Goal: Complete application form: Complete application form

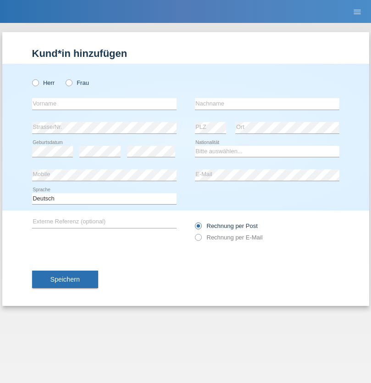
radio input "true"
click at [104, 104] on input "text" at bounding box center [104, 103] width 144 height 11
type input "Malika"
click at [267, 104] on input "text" at bounding box center [267, 103] width 144 height 11
type input "Güclü"
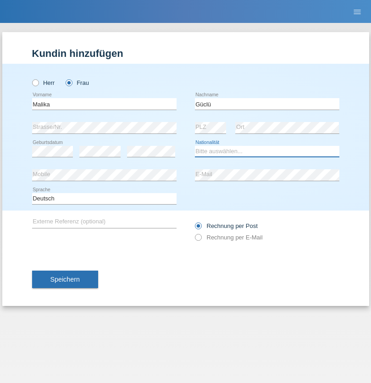
select select "CH"
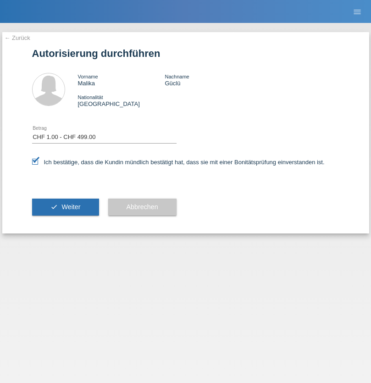
select select "1"
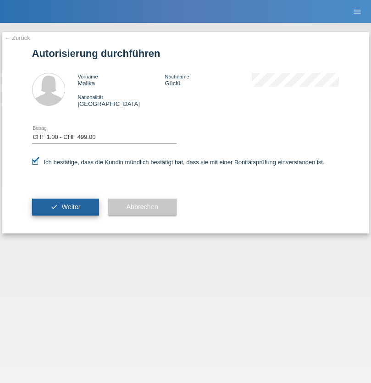
click at [65, 207] on span "Weiter" at bounding box center [70, 206] width 19 height 7
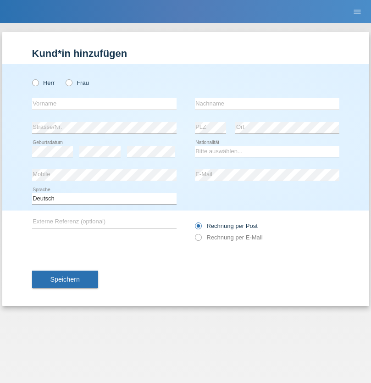
radio input "true"
click at [104, 104] on input "text" at bounding box center [104, 103] width 144 height 11
type input "Philipp"
click at [267, 104] on input "text" at bounding box center [267, 103] width 144 height 11
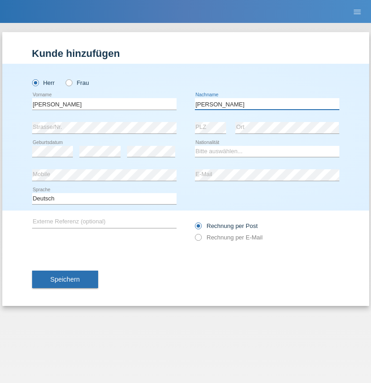
type input "Von Däniken"
select select "CH"
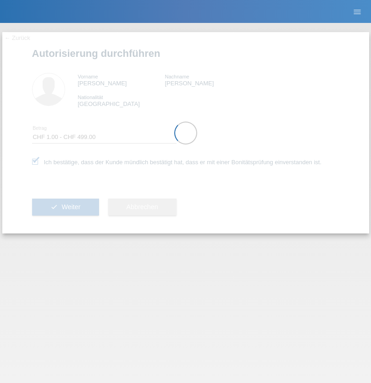
select select "1"
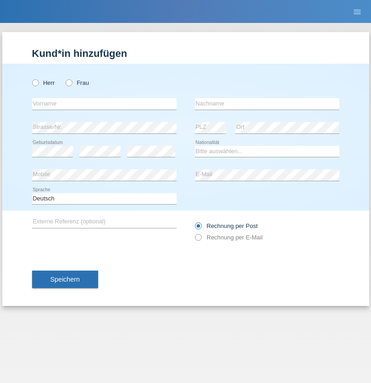
radio input "true"
click at [104, 104] on input "text" at bounding box center [104, 103] width 144 height 11
type input "Alem"
click at [267, 104] on input "text" at bounding box center [267, 103] width 144 height 11
type input "Hodzic"
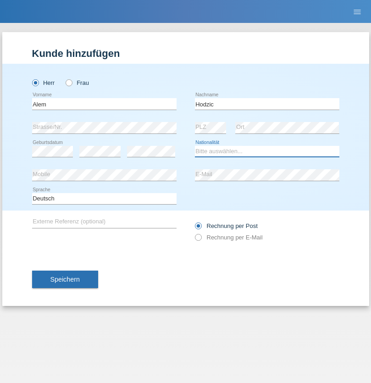
select select "CH"
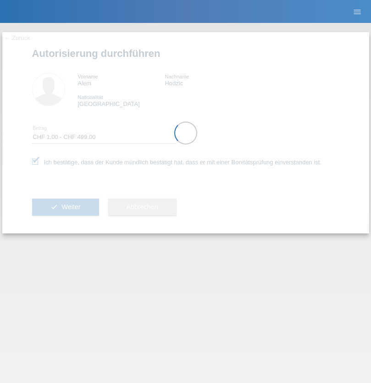
select select "1"
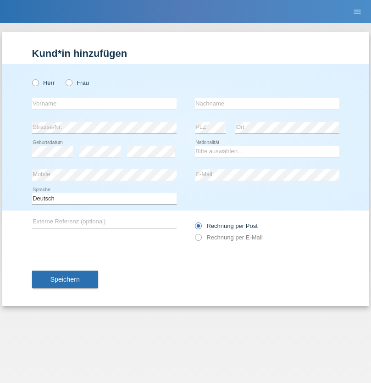
radio input "true"
click at [104, 104] on input "text" at bounding box center [104, 103] width 144 height 11
type input "Andrea"
click at [267, 104] on input "text" at bounding box center [267, 103] width 144 height 11
type input "Siegenthaler"
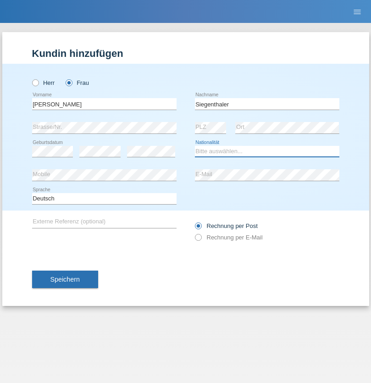
select select "CH"
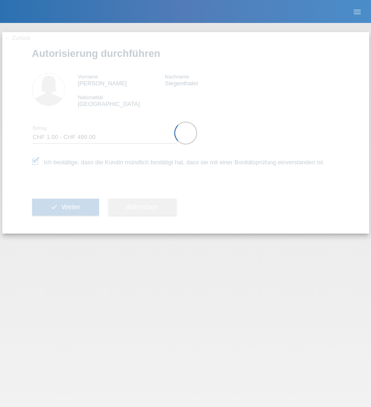
select select "1"
